Goal: Check status

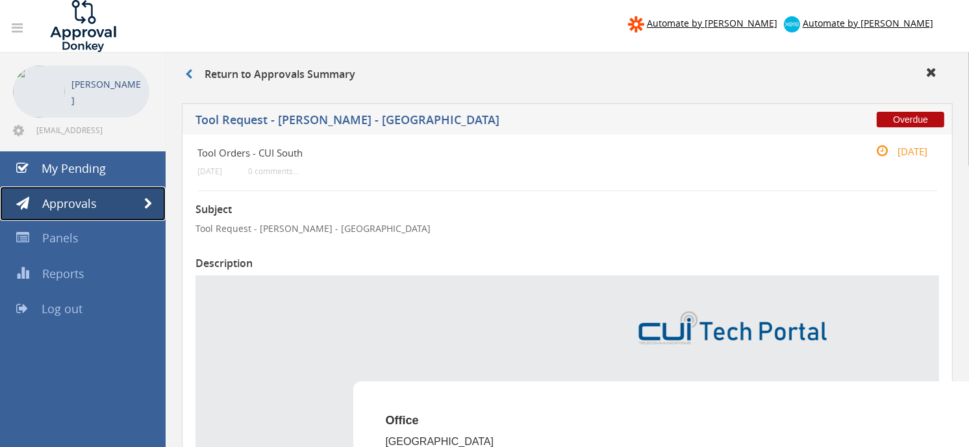
click at [86, 206] on span "Approvals" at bounding box center [69, 204] width 55 height 16
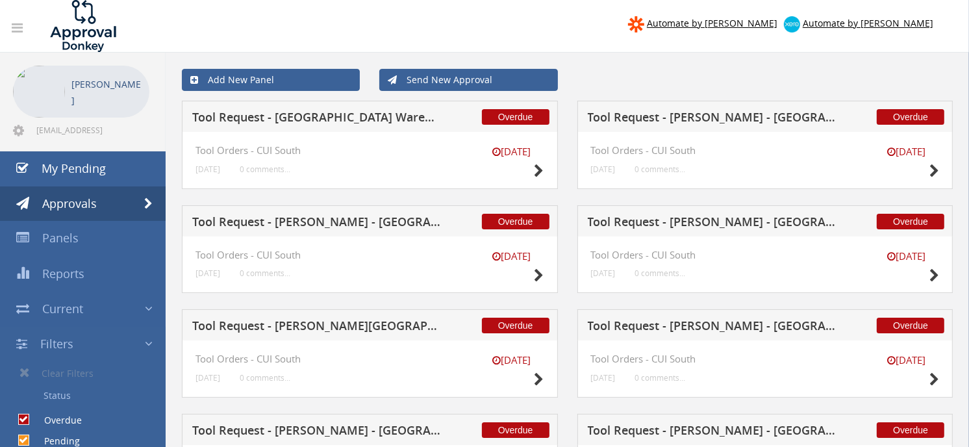
scroll to position [72, 0]
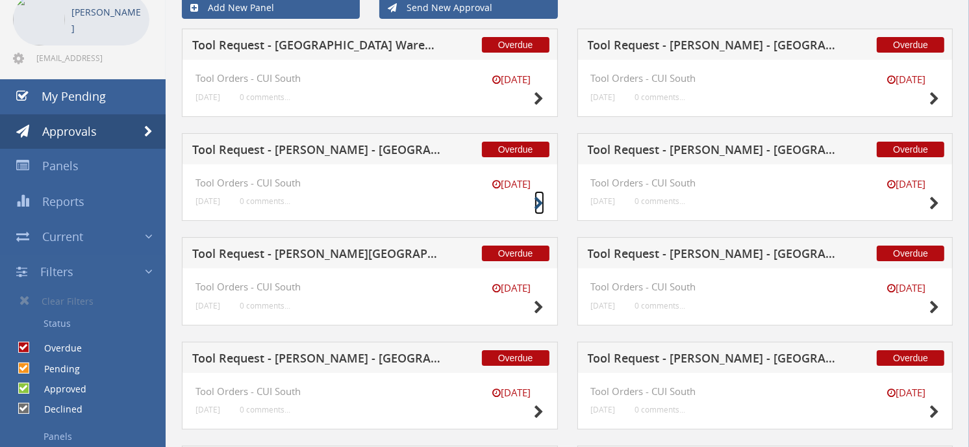
click at [537, 202] on icon at bounding box center [540, 204] width 10 height 14
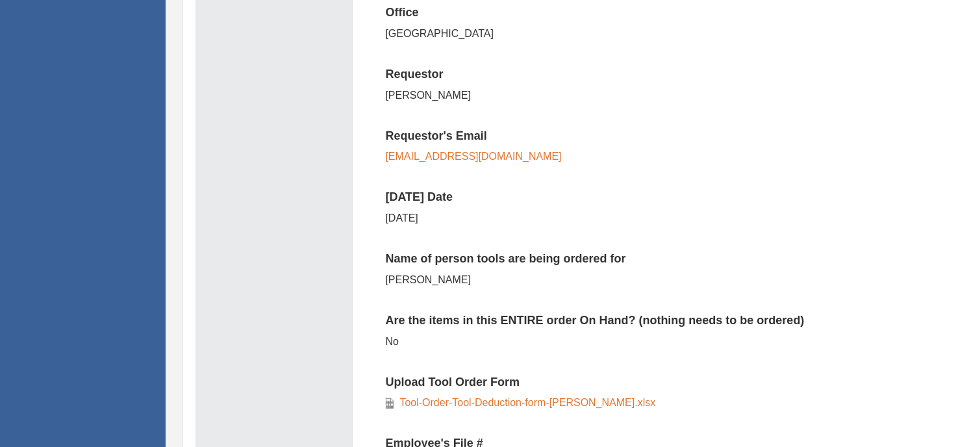
scroll to position [433, 0]
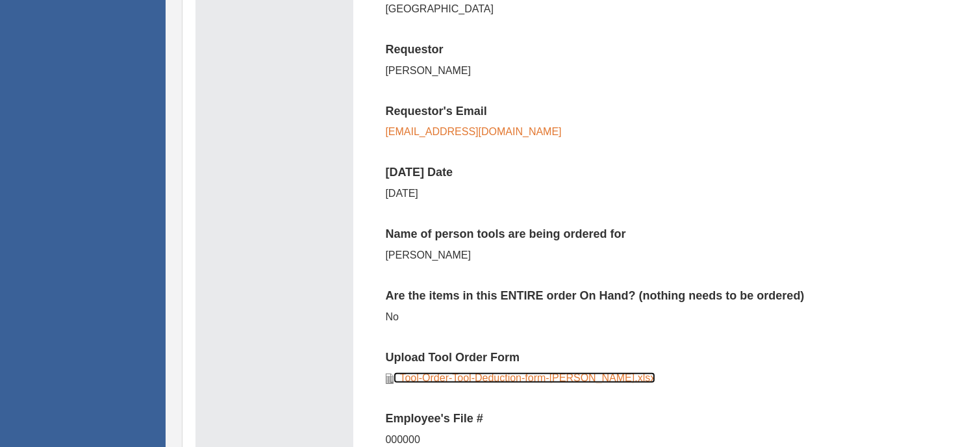
click at [444, 379] on link "Tool-Order-Tool-Deduction-form-[PERSON_NAME].xlsx" at bounding box center [525, 377] width 262 height 11
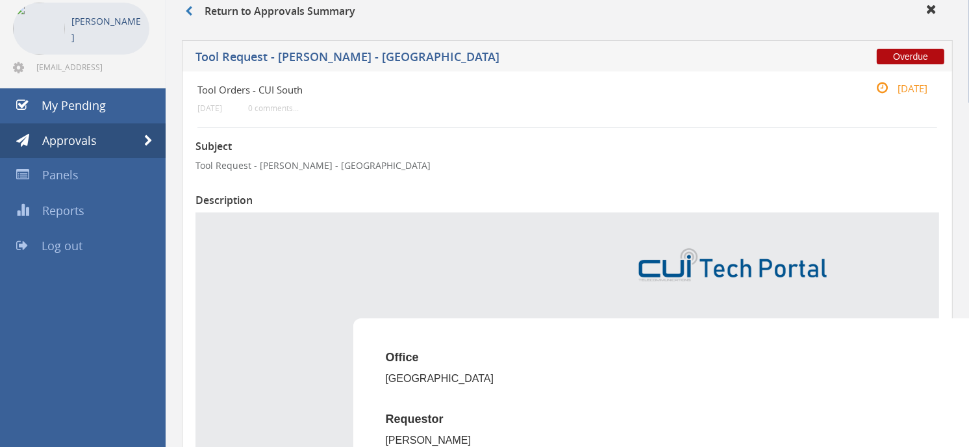
scroll to position [0, 0]
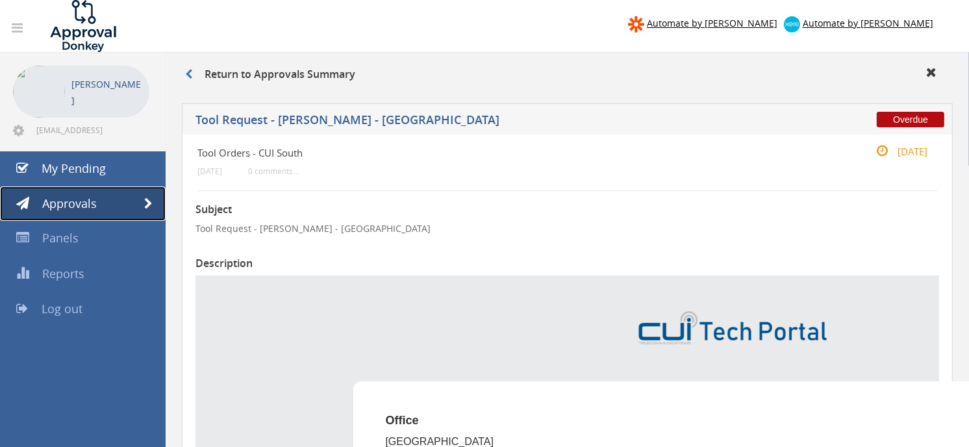
click at [135, 202] on link "Approvals" at bounding box center [83, 203] width 166 height 35
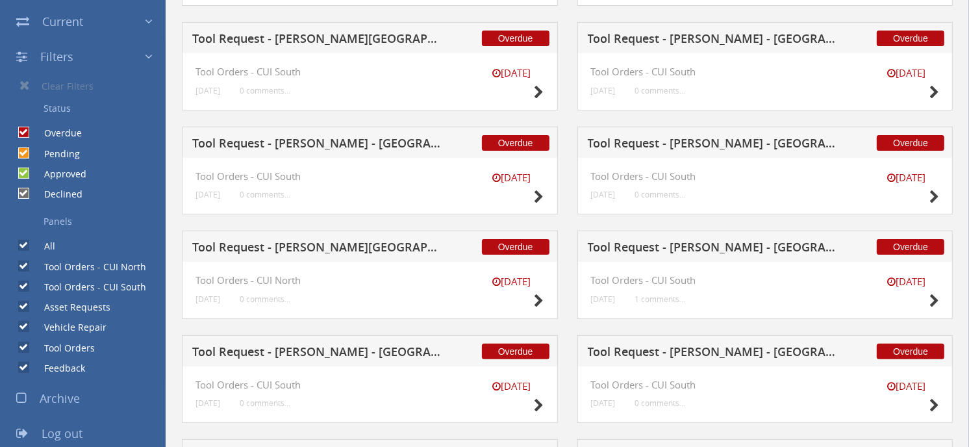
scroll to position [215, 0]
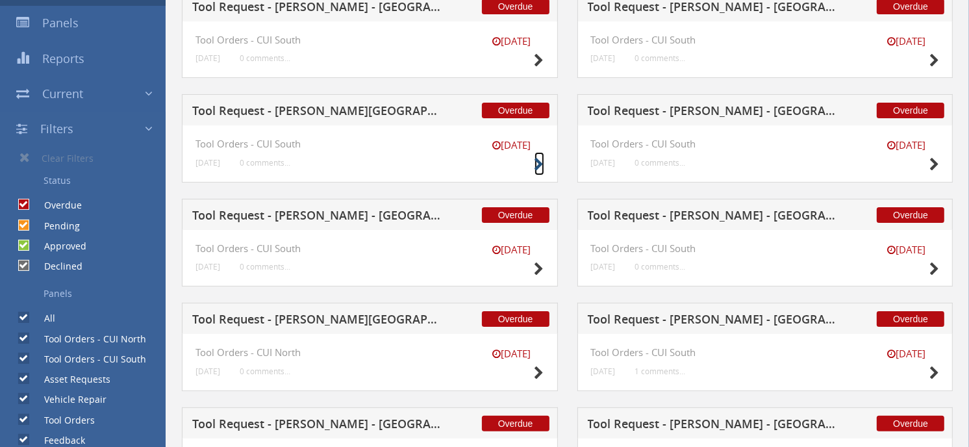
click at [539, 160] on icon at bounding box center [540, 165] width 10 height 14
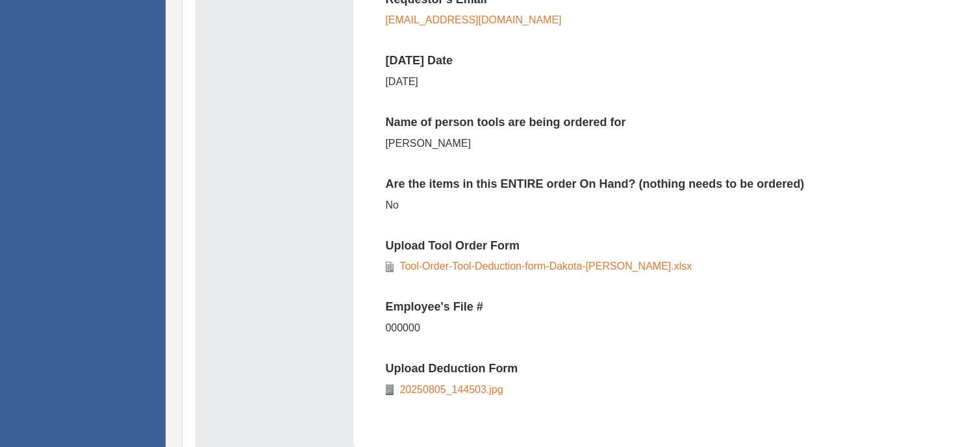
scroll to position [577, 0]
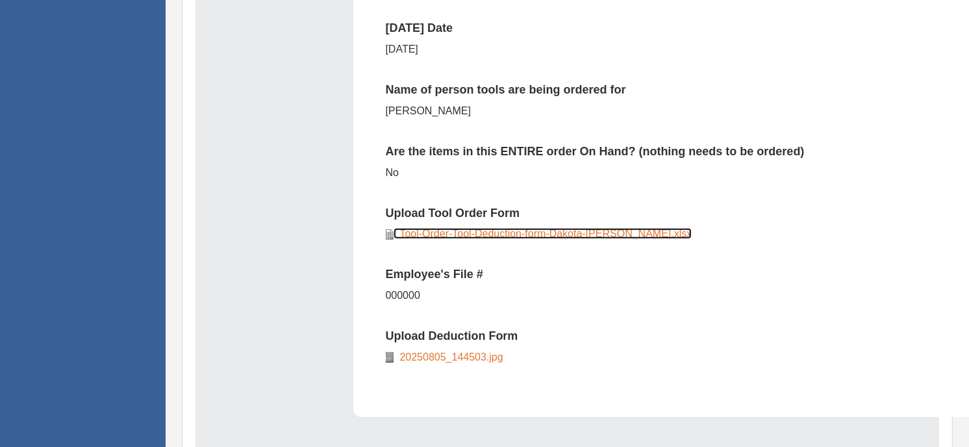
click at [491, 237] on link "Tool-Order-Tool-Deduction-form-Dakota-[PERSON_NAME].xlsx" at bounding box center [543, 233] width 299 height 11
